Goal: Information Seeking & Learning: Learn about a topic

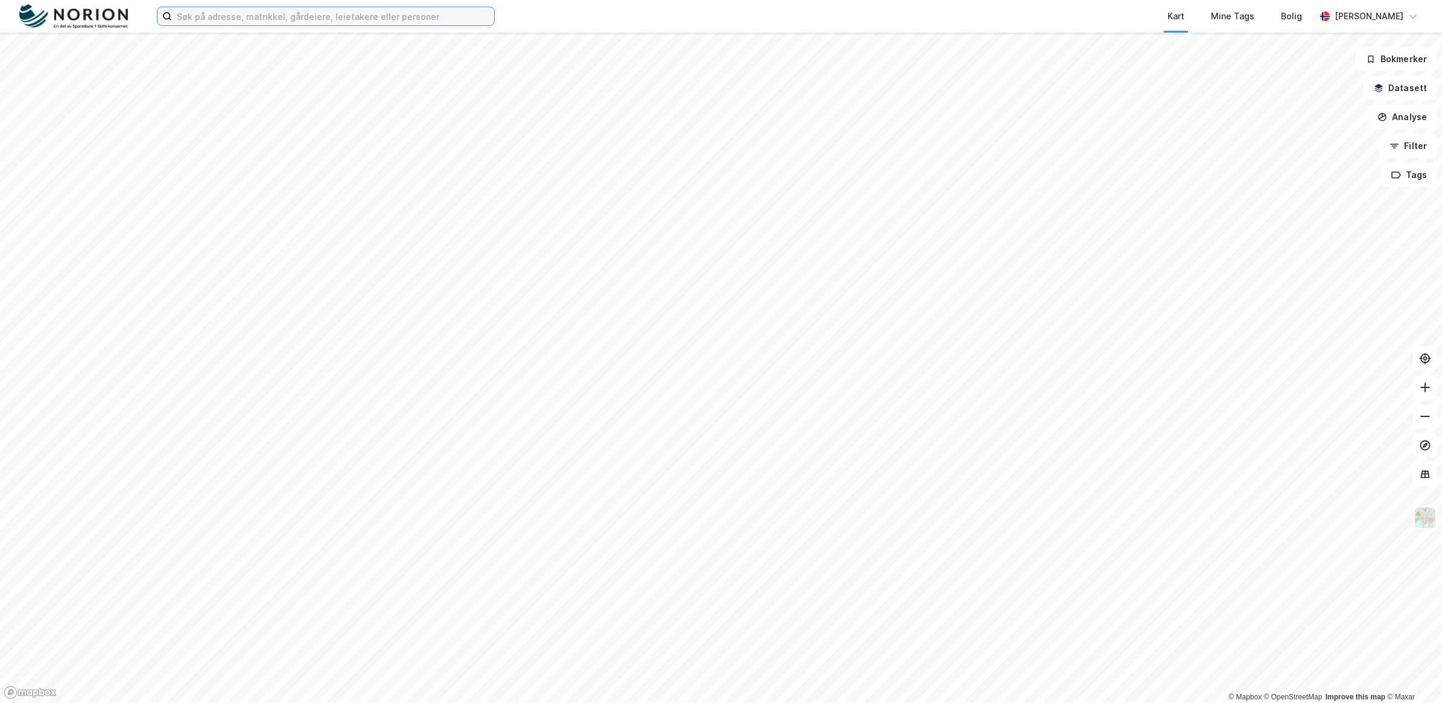
click at [294, 19] on input at bounding box center [333, 16] width 322 height 18
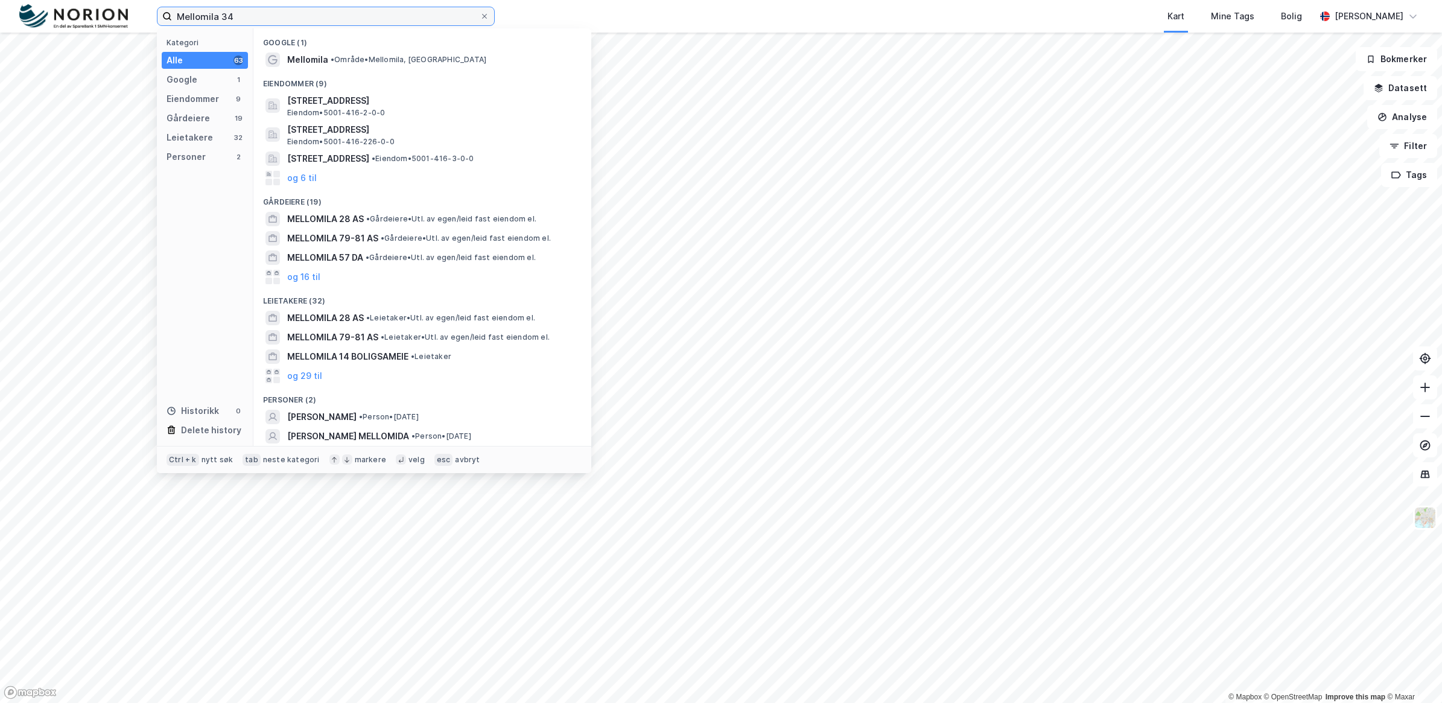
type input "Mellomila 34"
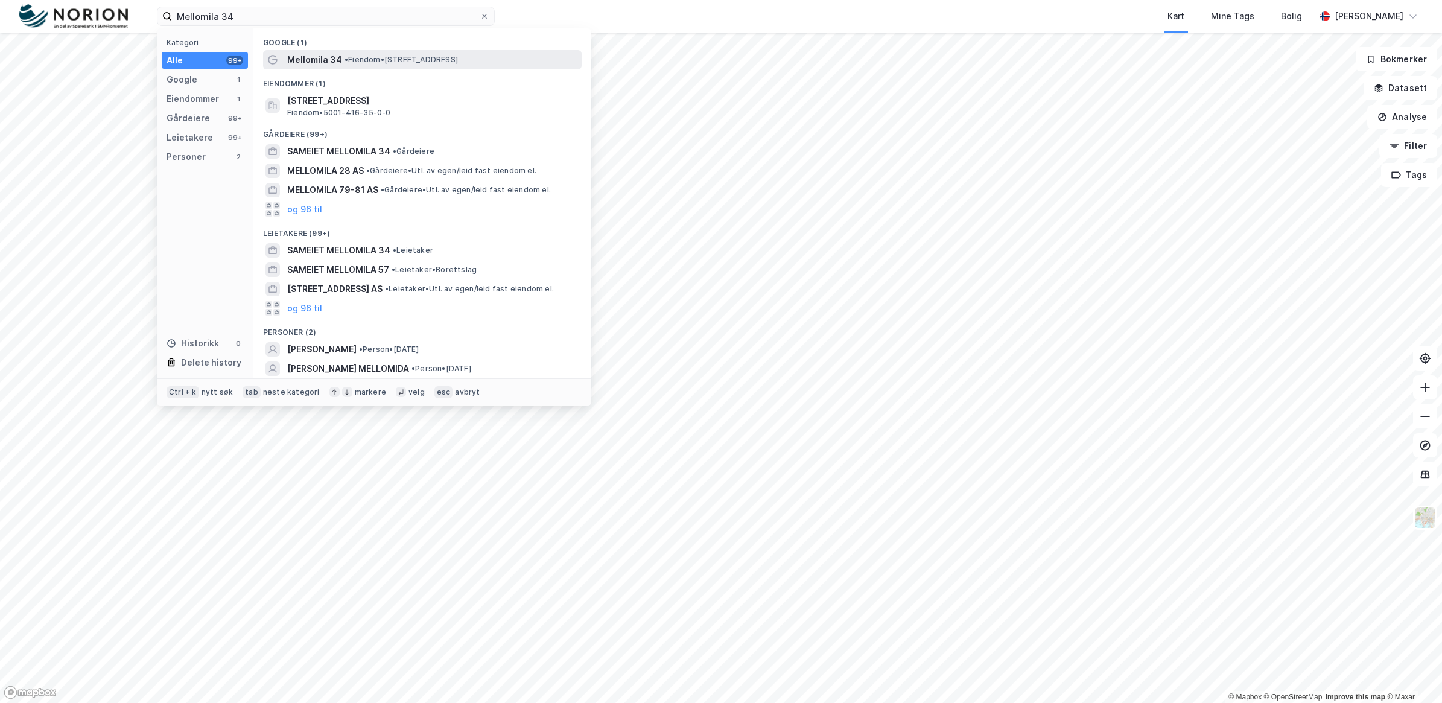
click at [390, 59] on span "• Eiendom • [STREET_ADDRESS]" at bounding box center [400, 60] width 113 height 10
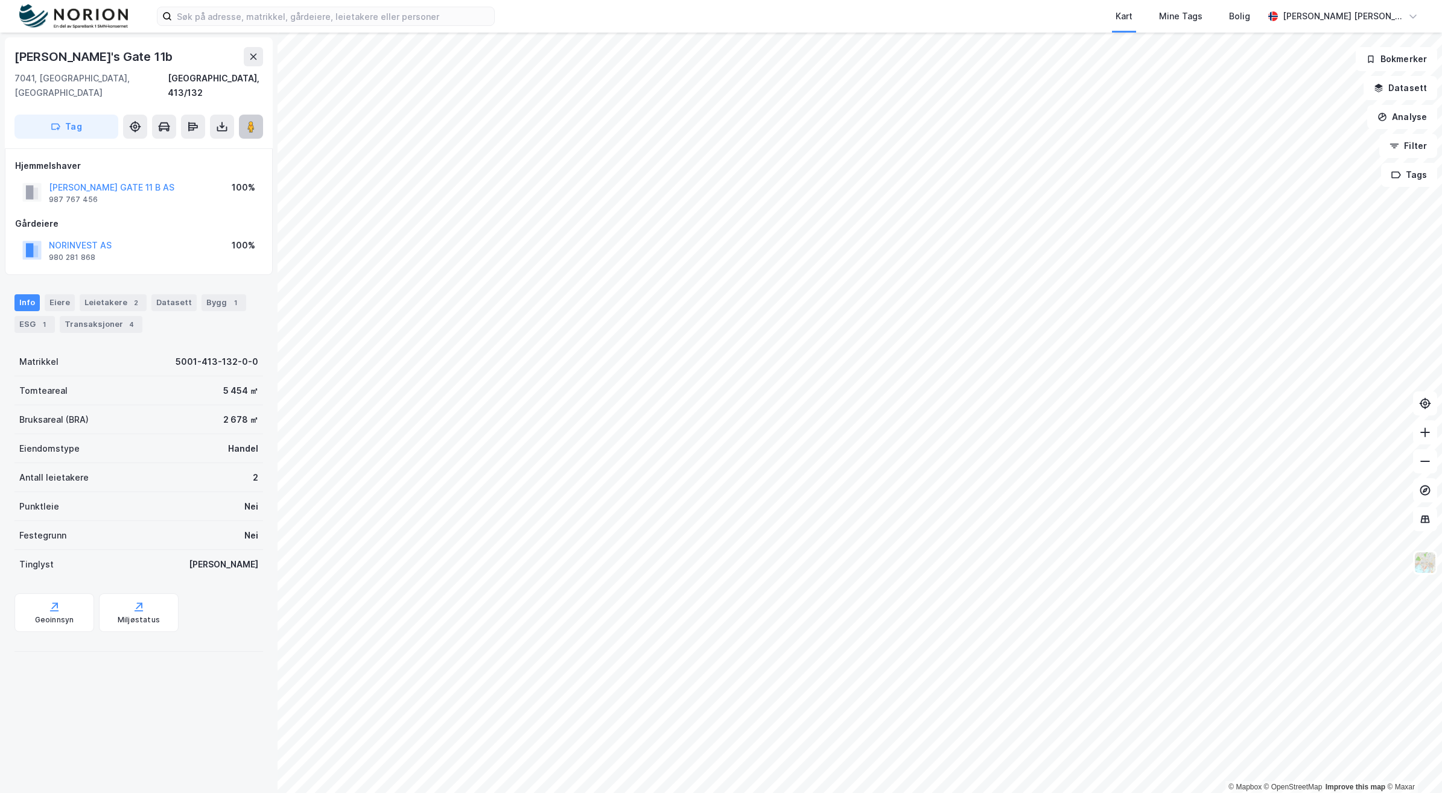
click at [251, 121] on image at bounding box center [250, 127] width 7 height 12
click at [258, 115] on button at bounding box center [251, 127] width 24 height 24
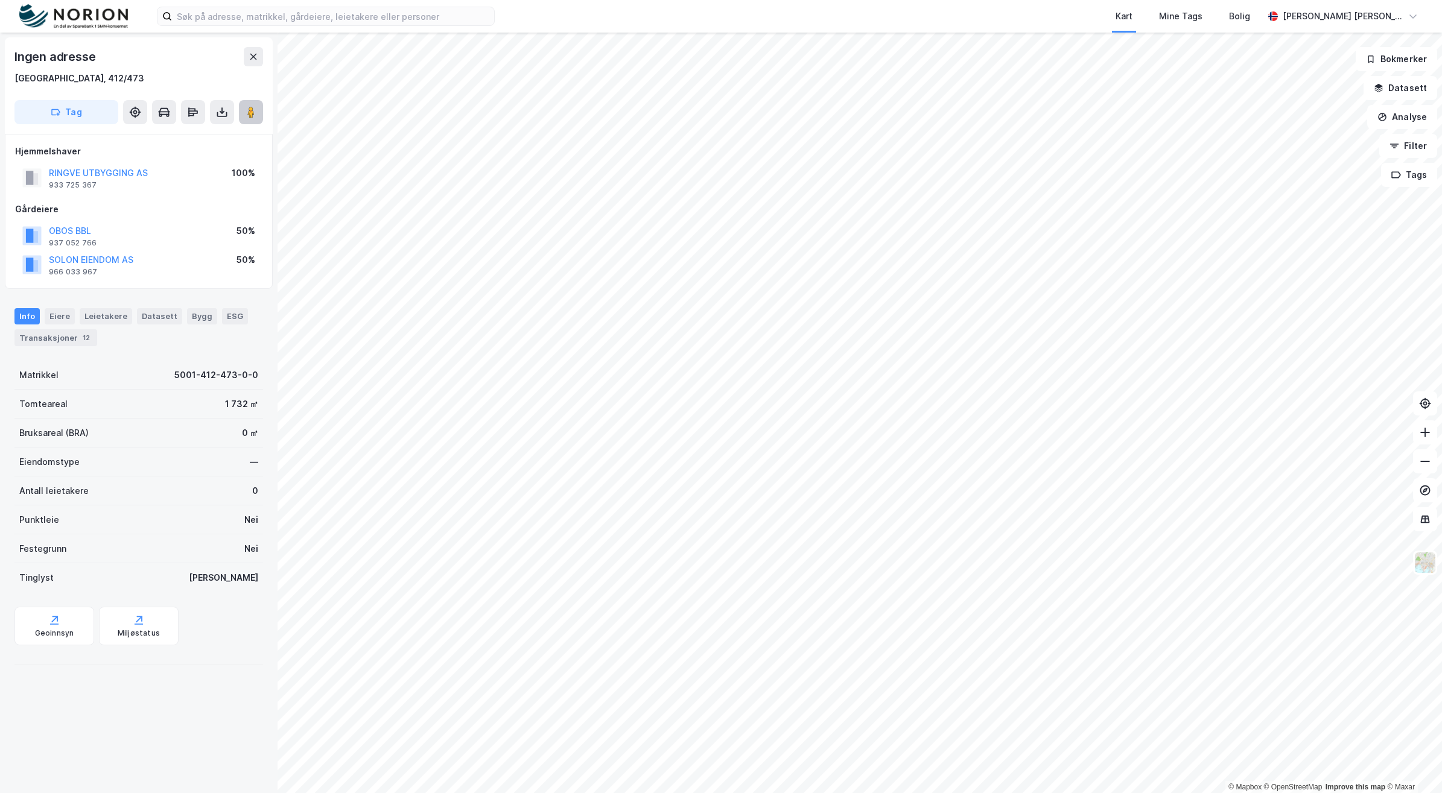
click at [254, 116] on image at bounding box center [250, 112] width 7 height 12
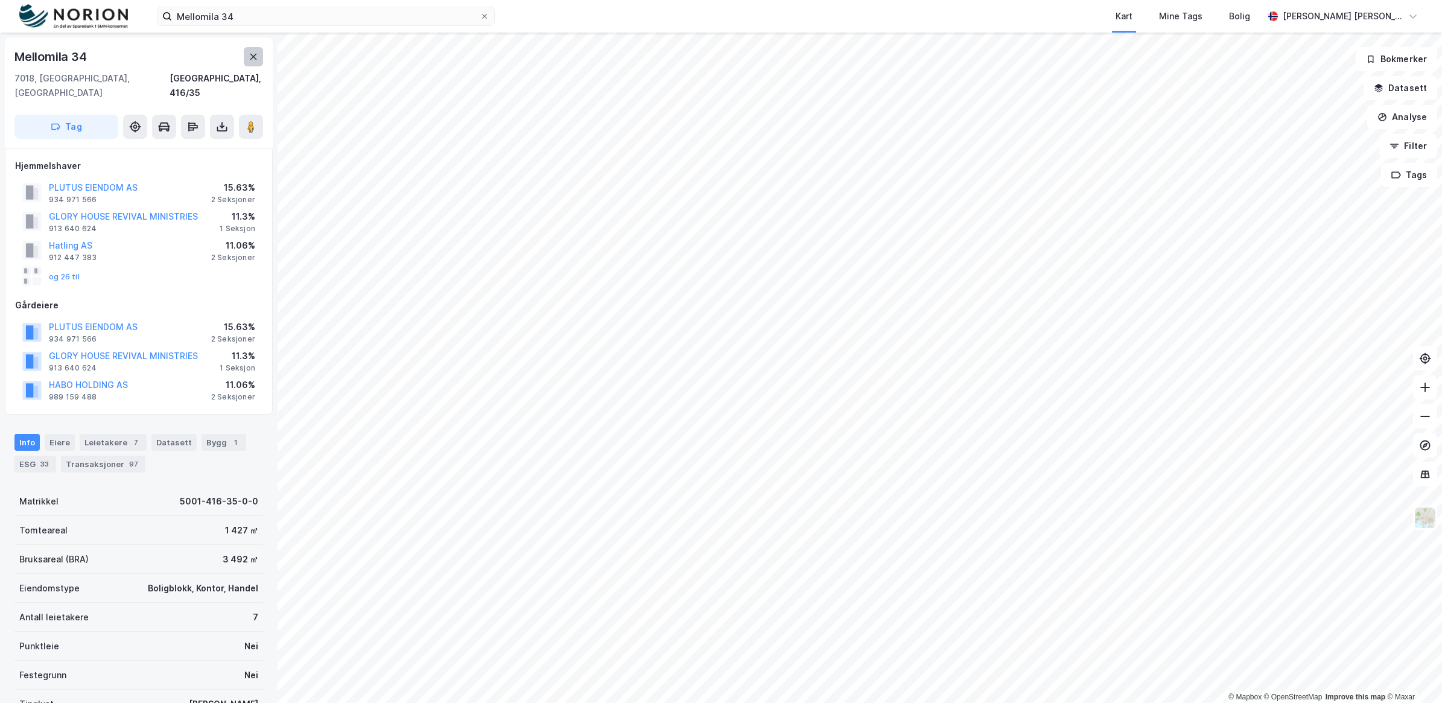
click at [245, 55] on button at bounding box center [253, 56] width 19 height 19
